Goal: Task Accomplishment & Management: Manage account settings

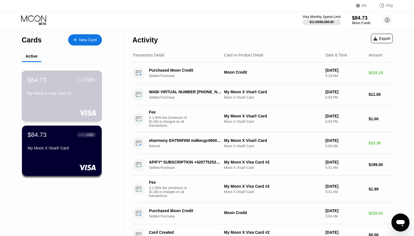
click at [91, 91] on div "My Moon X Visa Card #2" at bounding box center [61, 93] width 69 height 5
